Goal: Book appointment/travel/reservation

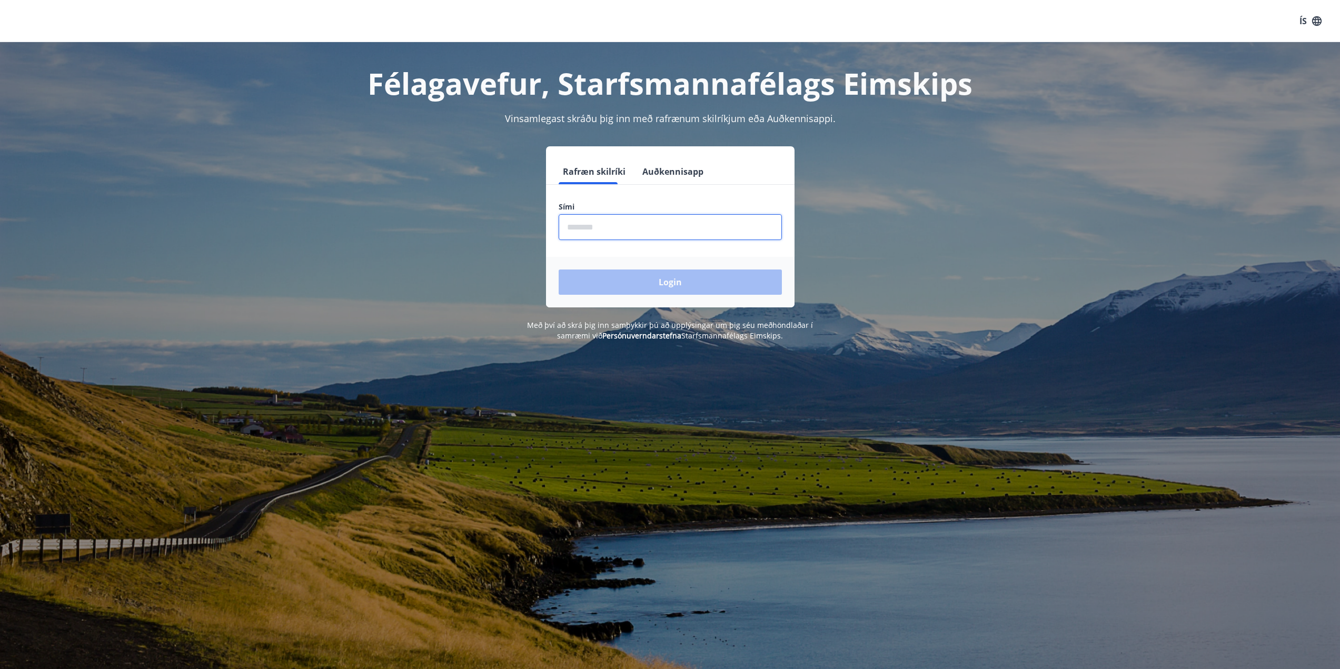
click at [584, 226] on input "phone" at bounding box center [670, 227] width 223 height 26
type input "********"
click at [629, 283] on button "Login" at bounding box center [670, 282] width 223 height 25
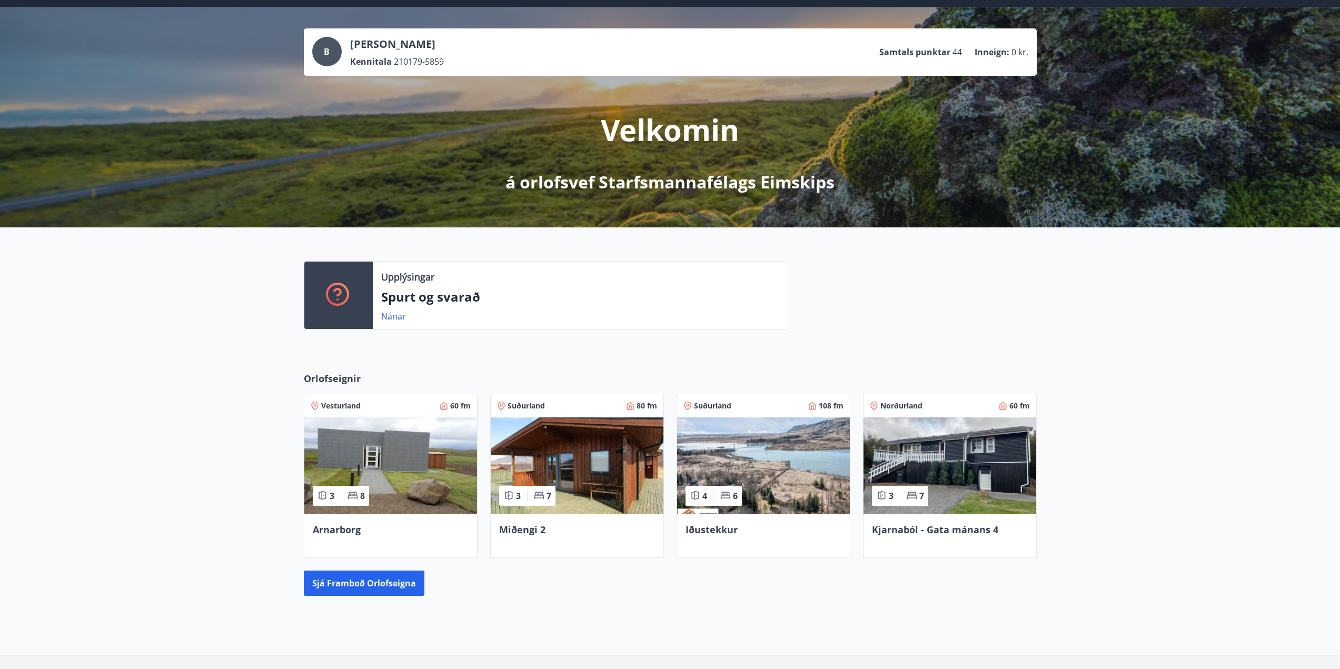
scroll to position [105, 0]
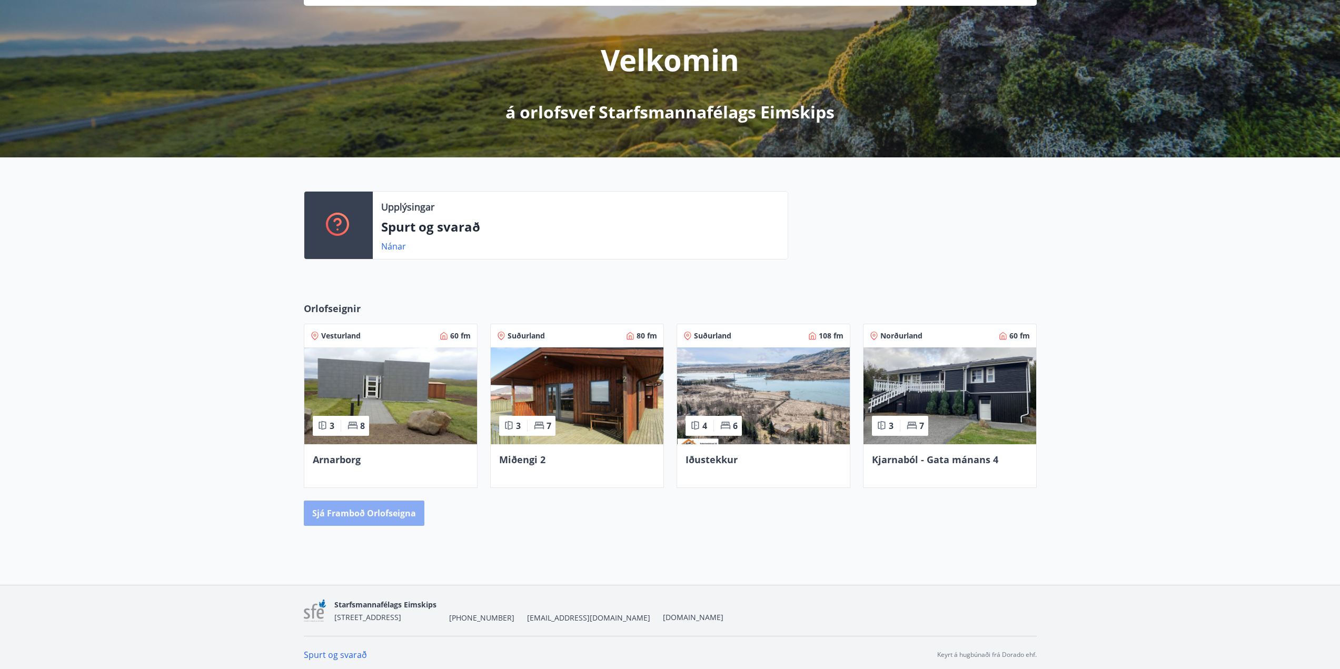
click at [383, 510] on button "Sjá framboð orlofseigna" at bounding box center [364, 513] width 121 height 25
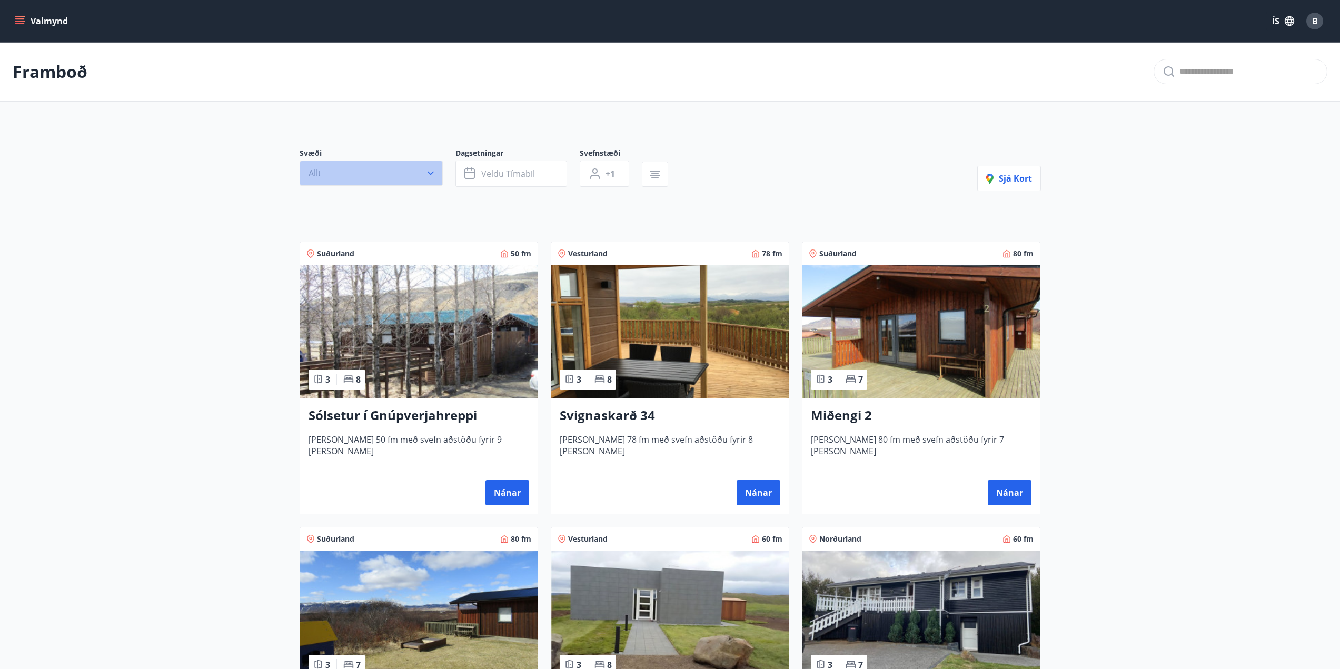
click at [384, 174] on button "Allt" at bounding box center [371, 173] width 143 height 25
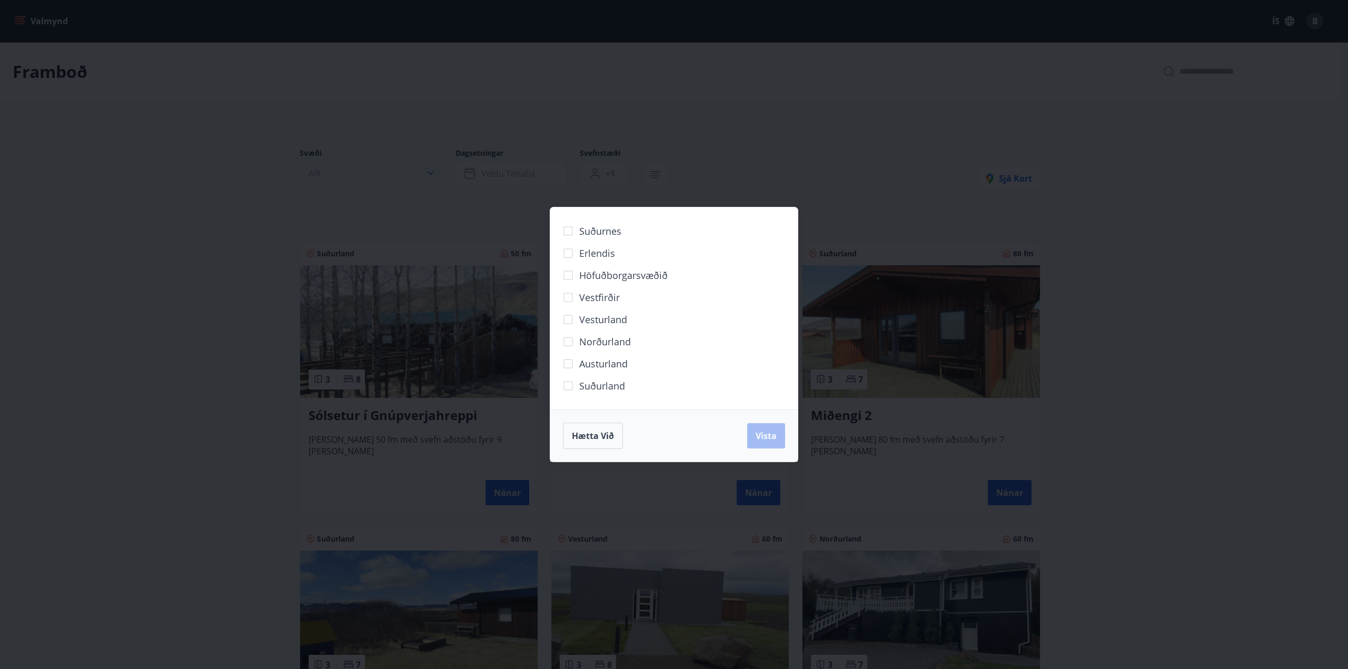
click at [384, 174] on div "Suðurnes Erlendis Höfuðborgarsvæðið [GEOGRAPHIC_DATA] [GEOGRAPHIC_DATA] [GEOGRA…" at bounding box center [674, 334] width 1348 height 669
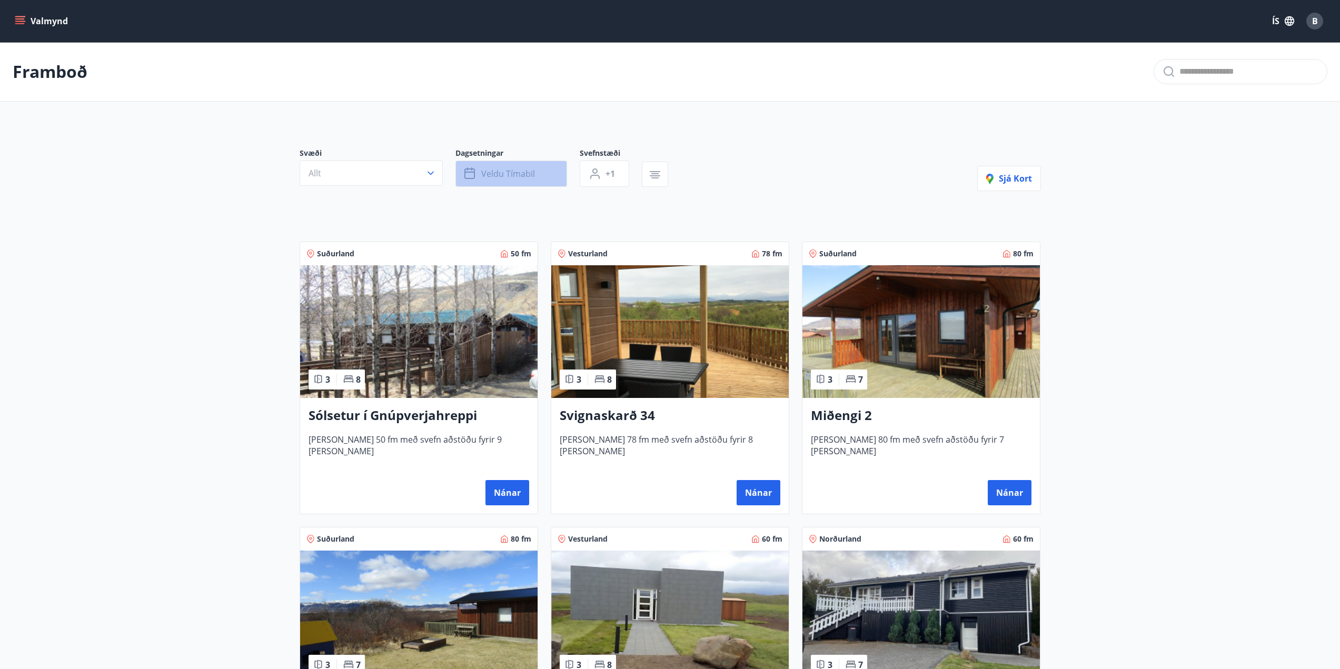
click at [514, 177] on span "Veldu tímabil" at bounding box center [508, 174] width 54 height 12
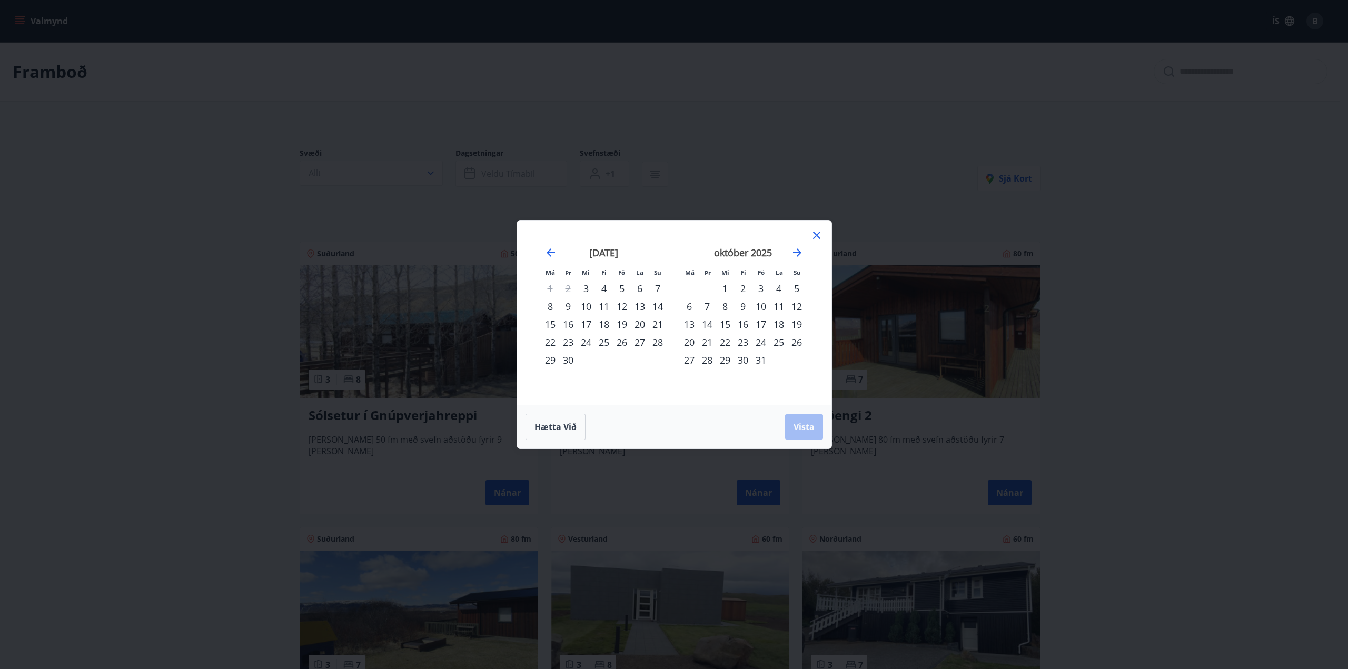
click at [620, 326] on div "19" at bounding box center [622, 324] width 18 height 18
click at [551, 341] on div "22" at bounding box center [550, 342] width 18 height 18
click at [797, 430] on span "Vista" at bounding box center [804, 427] width 21 height 12
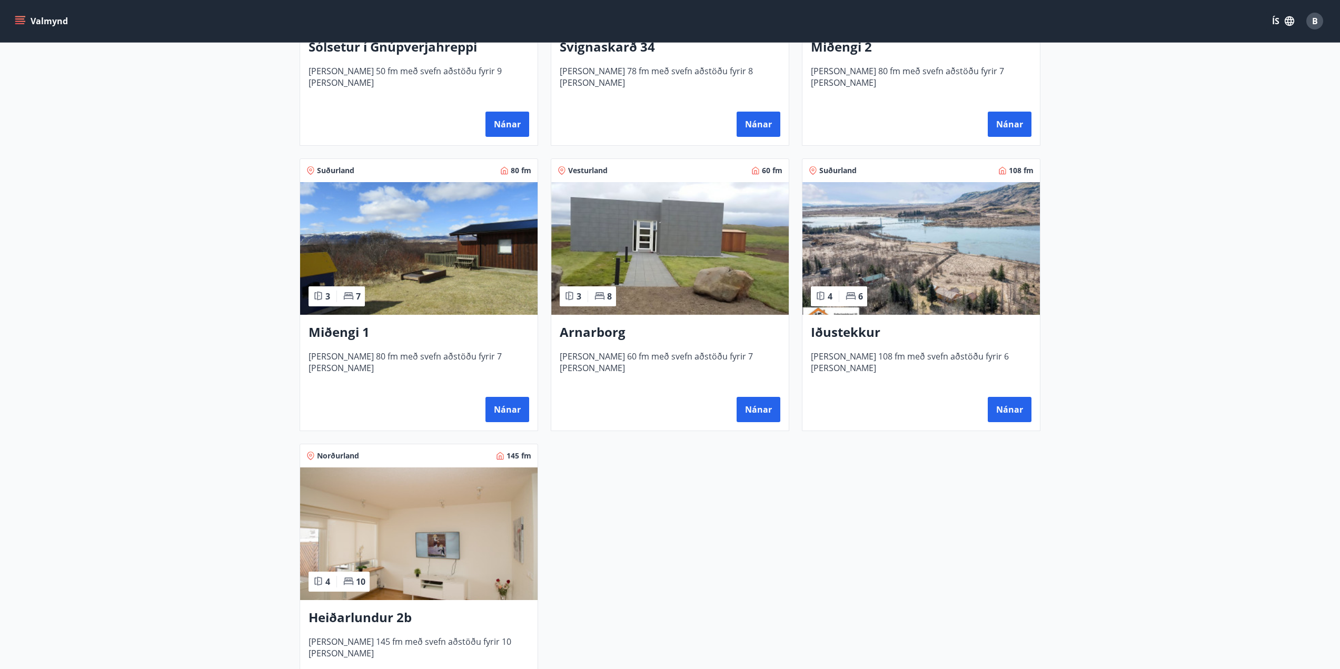
scroll to position [421, 0]
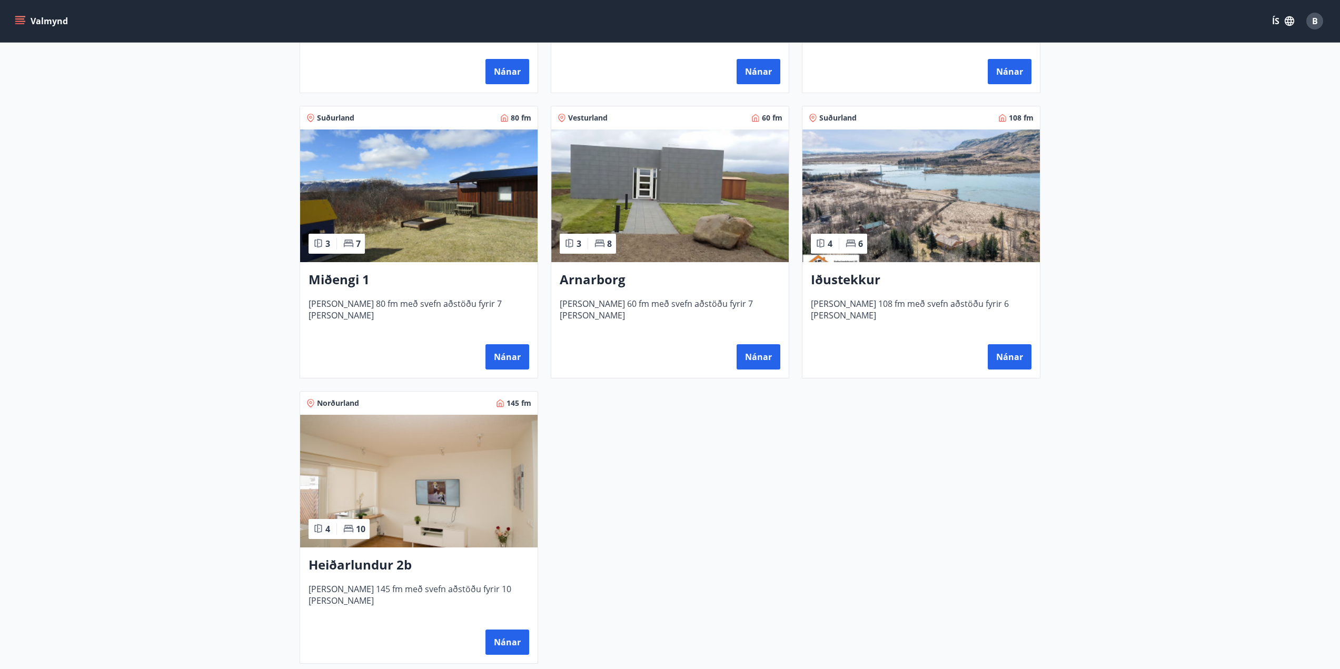
click at [985, 233] on img at bounding box center [920, 196] width 237 height 133
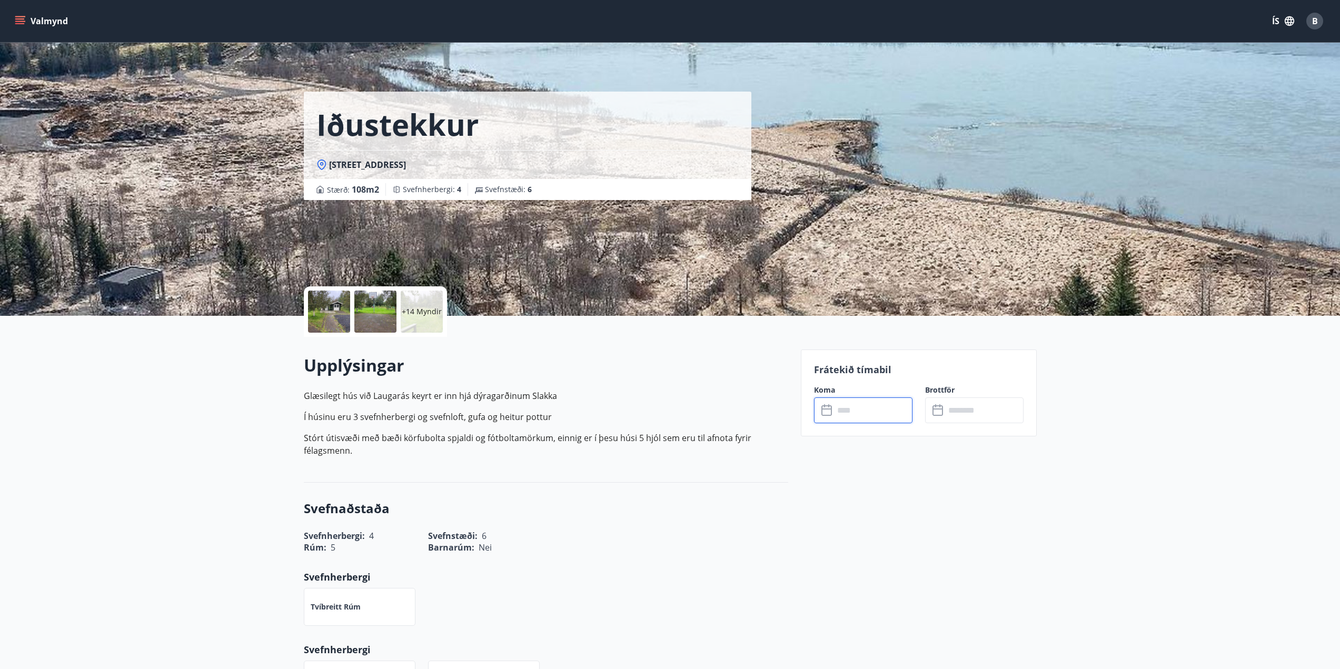
click at [840, 410] on input "text" at bounding box center [873, 411] width 78 height 26
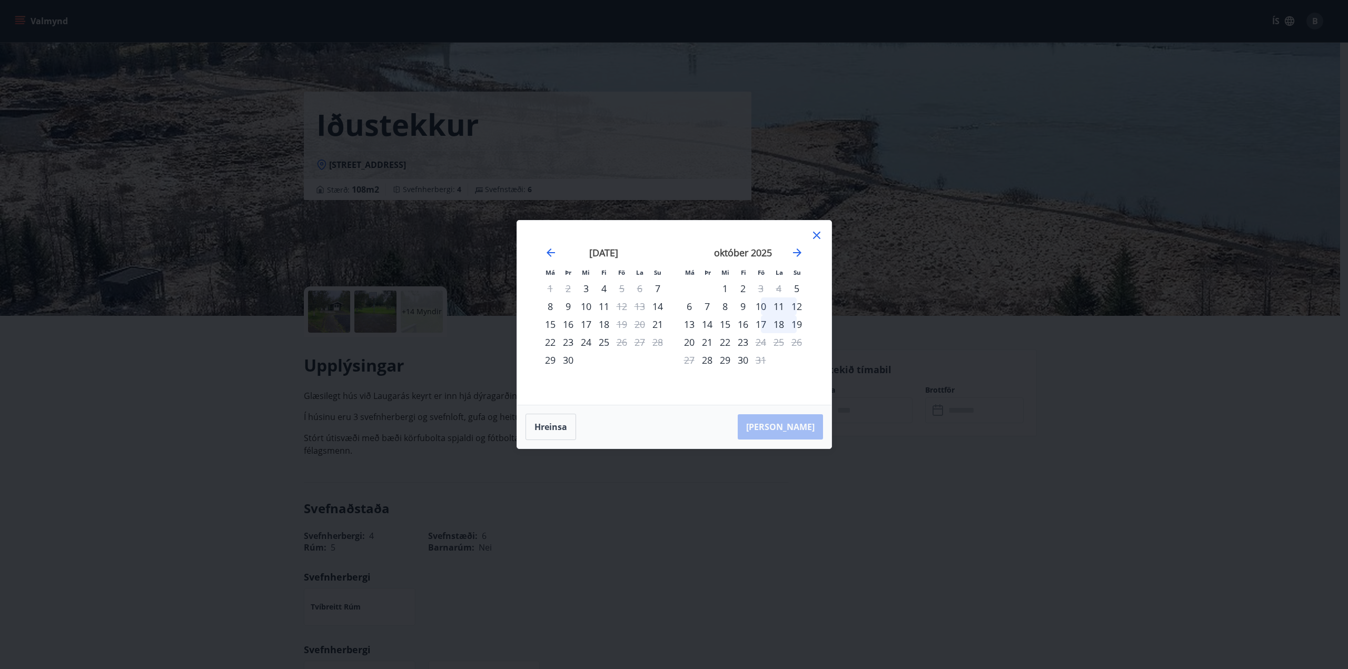
click at [814, 239] on icon at bounding box center [816, 235] width 7 height 7
